Goal: Information Seeking & Learning: Learn about a topic

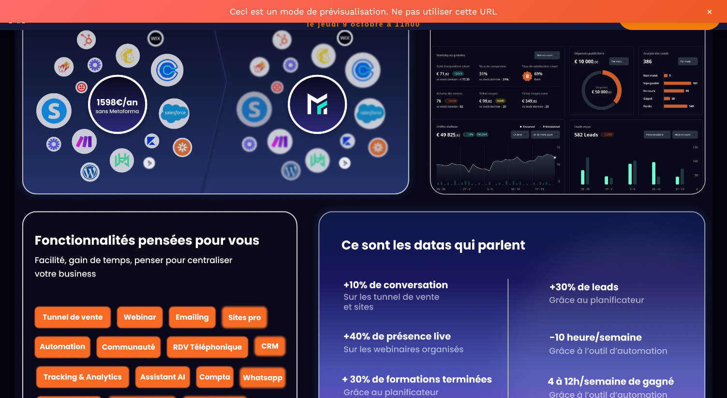
scroll to position [489, 0]
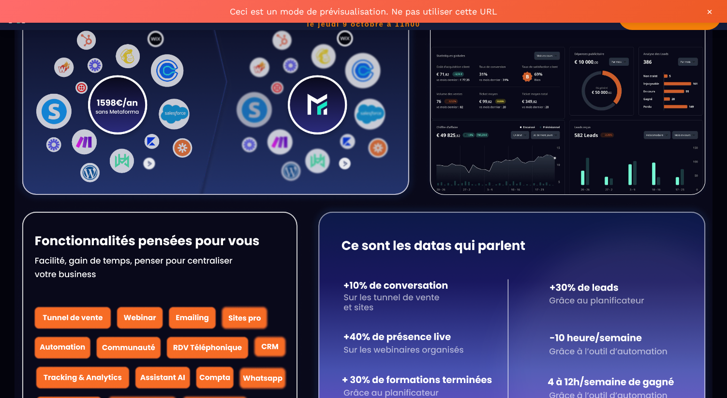
click at [110, 102] on img at bounding box center [364, 205] width 698 height 486
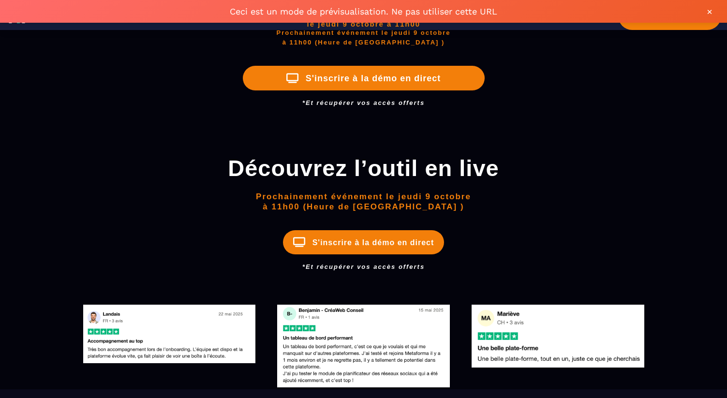
scroll to position [1140, 0]
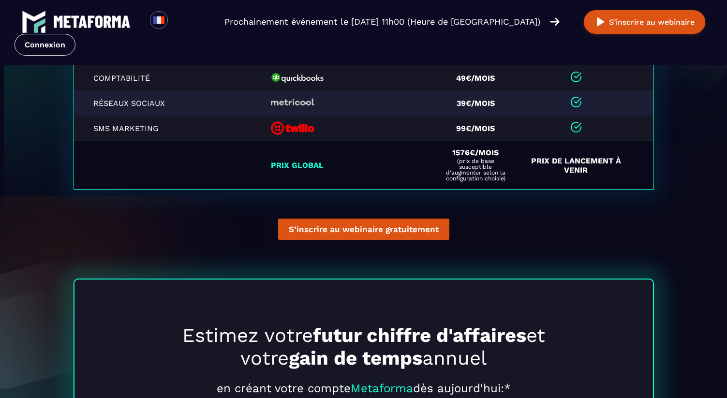
scroll to position [2182, 0]
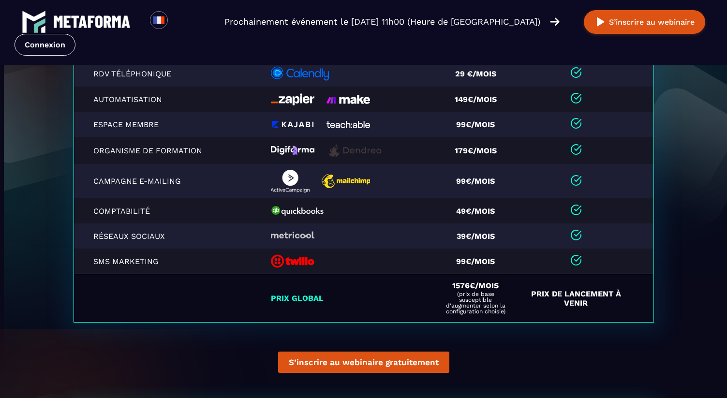
click at [454, 287] on span "1576€/mois" at bounding box center [475, 285] width 46 height 9
copy span "1576"
